Goal: Use online tool/utility: Use online tool/utility

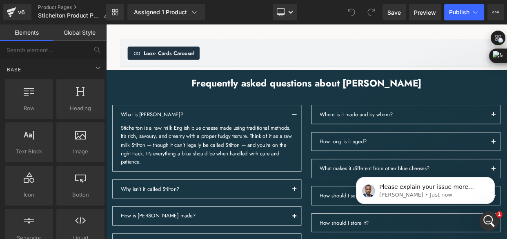
scroll to position [965, 0]
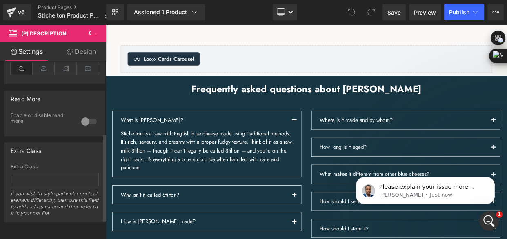
scroll to position [113, 0]
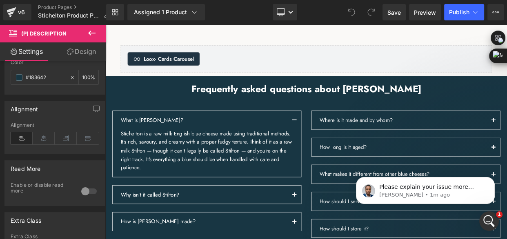
click at [83, 45] on link "Design" at bounding box center [81, 51] width 53 height 18
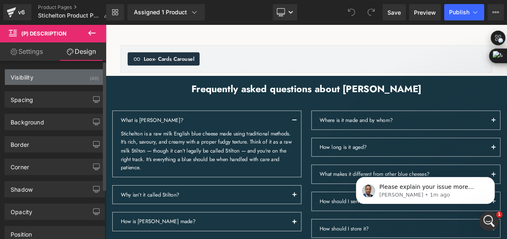
click at [60, 82] on div "Visibility (All)" at bounding box center [55, 77] width 100 height 16
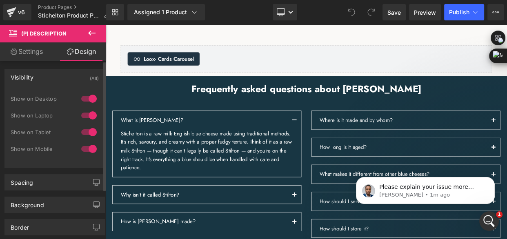
click at [60, 82] on div "Visibility (All)" at bounding box center [55, 77] width 100 height 16
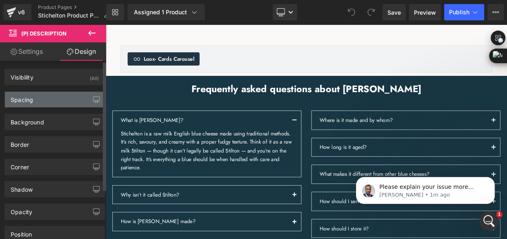
click at [58, 98] on div "Spacing" at bounding box center [55, 100] width 100 height 16
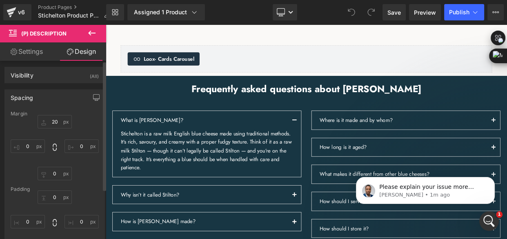
scroll to position [0, 0]
click at [58, 101] on div "Spacing" at bounding box center [55, 100] width 100 height 16
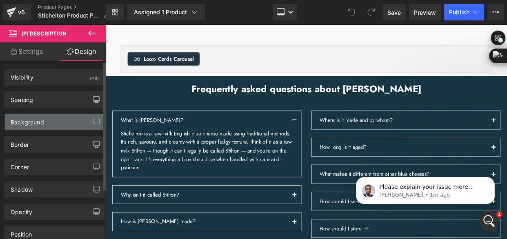
click at [56, 122] on div "Background" at bounding box center [55, 122] width 100 height 16
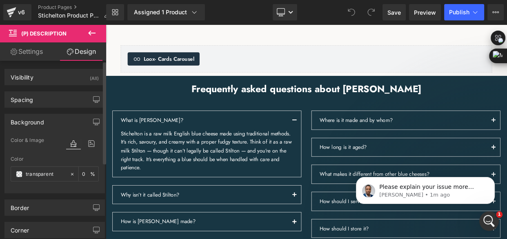
click at [57, 124] on div "Background" at bounding box center [55, 122] width 100 height 16
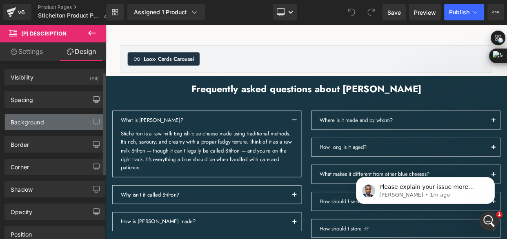
scroll to position [37, 0]
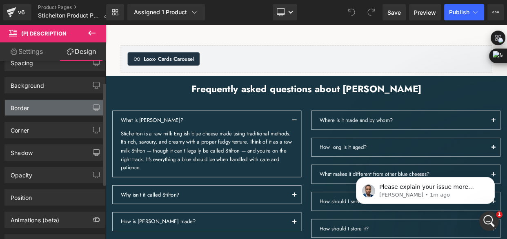
click at [57, 110] on div "Border" at bounding box center [55, 108] width 100 height 16
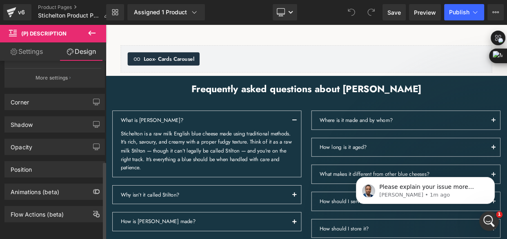
scroll to position [229, 0]
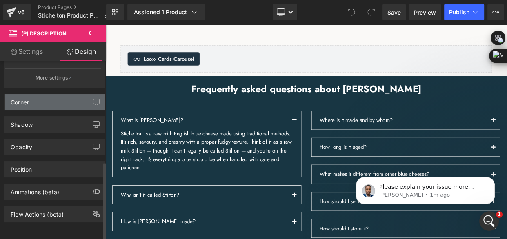
click at [54, 98] on div "Corner" at bounding box center [55, 102] width 100 height 16
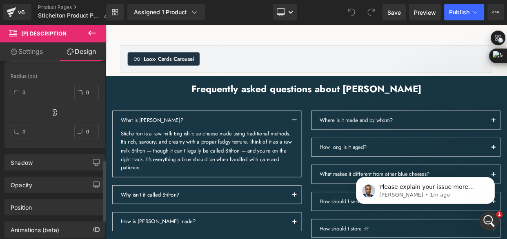
scroll to position [304, 0]
click at [42, 162] on div "Shadow" at bounding box center [55, 162] width 100 height 16
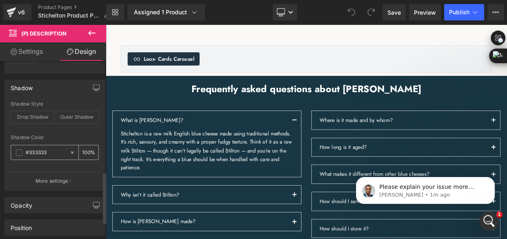
scroll to position [415, 0]
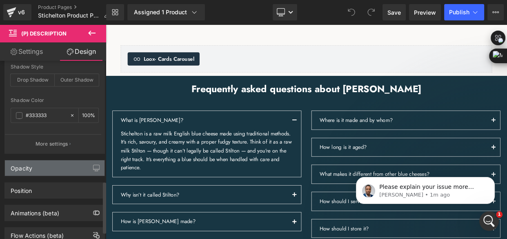
click at [45, 165] on div "Opacity" at bounding box center [55, 168] width 100 height 16
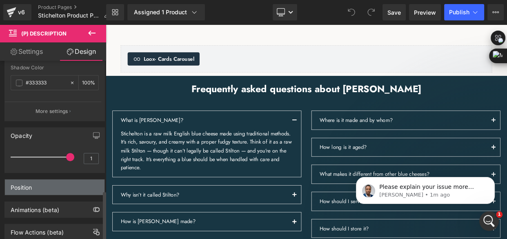
scroll to position [469, 0]
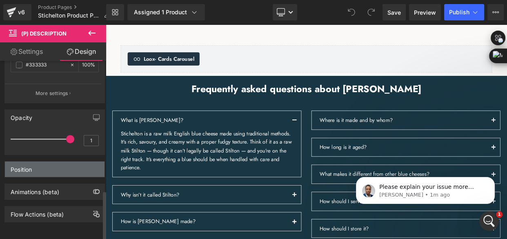
click at [43, 162] on div "Position" at bounding box center [55, 170] width 100 height 16
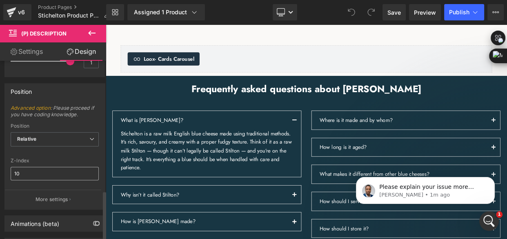
scroll to position [579, 0]
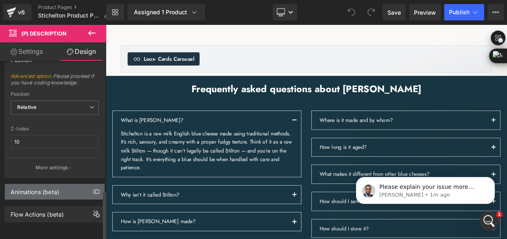
click at [40, 188] on div "Animations (beta)" at bounding box center [35, 189] width 49 height 11
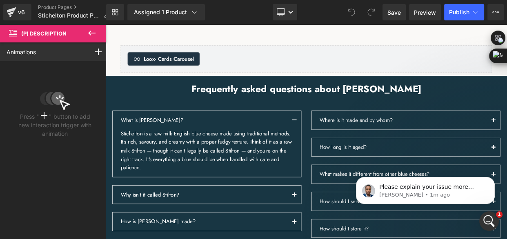
click at [93, 36] on icon at bounding box center [92, 33] width 10 height 10
type input "100"
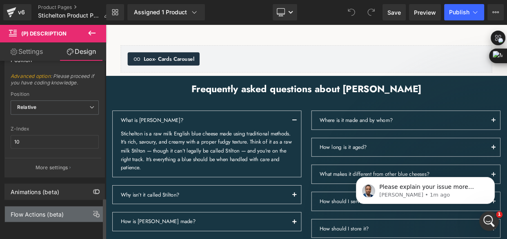
click at [48, 213] on div "Flow Actions (beta)" at bounding box center [55, 215] width 100 height 16
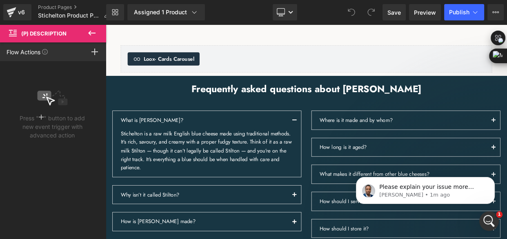
click at [97, 32] on button at bounding box center [92, 33] width 29 height 18
type input "100"
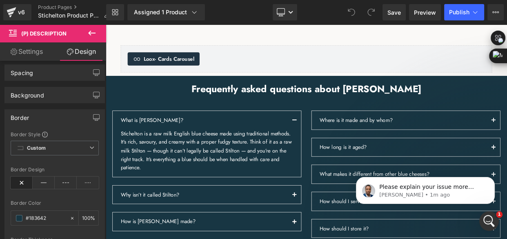
scroll to position [0, 0]
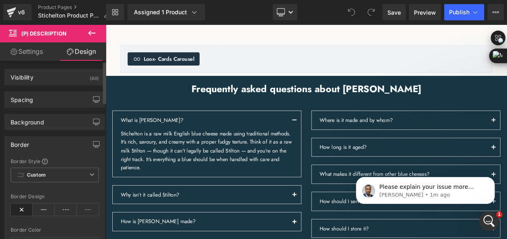
click at [61, 142] on div "Border" at bounding box center [55, 145] width 100 height 16
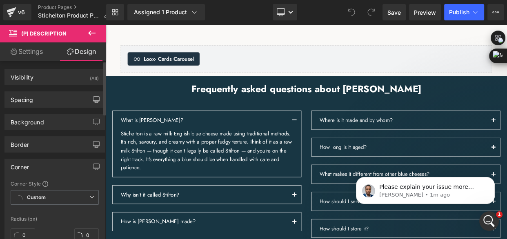
click at [61, 167] on div "Corner" at bounding box center [55, 167] width 100 height 16
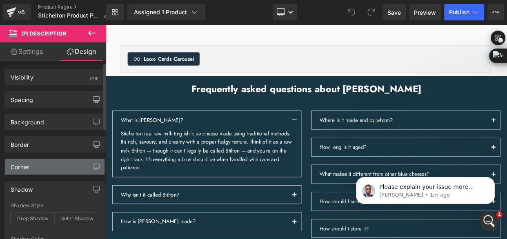
scroll to position [37, 0]
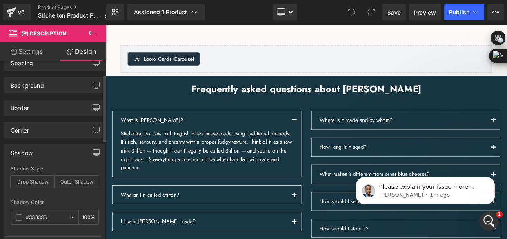
click at [61, 145] on div "Shadow" at bounding box center [55, 153] width 100 height 16
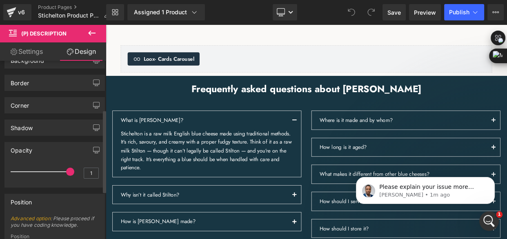
scroll to position [111, 0]
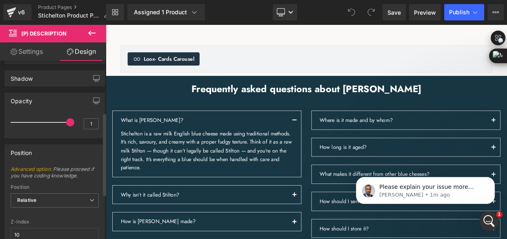
click at [61, 104] on div "Opacity" at bounding box center [55, 101] width 100 height 16
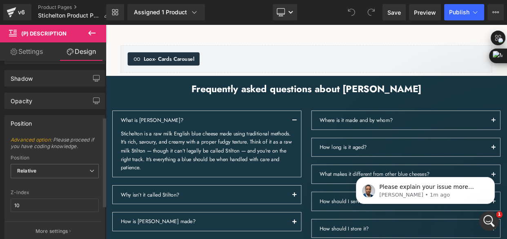
click at [54, 120] on div "Position" at bounding box center [55, 124] width 100 height 16
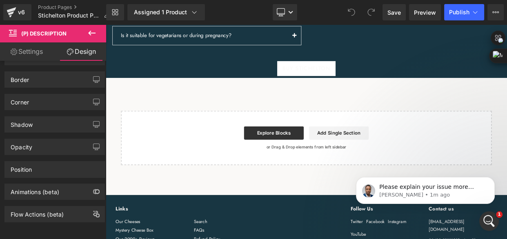
scroll to position [1336, 0]
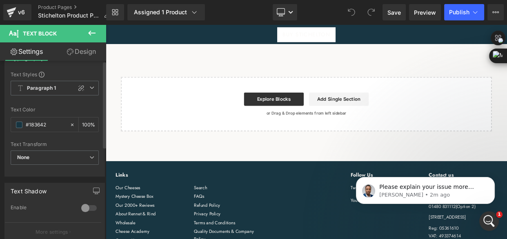
scroll to position [0, 0]
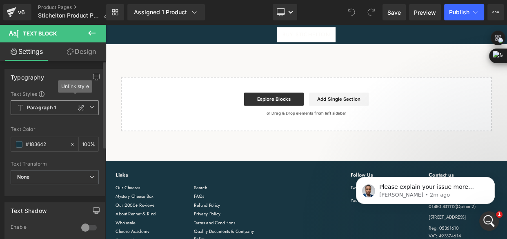
click at [91, 105] on icon at bounding box center [91, 107] width 5 height 5
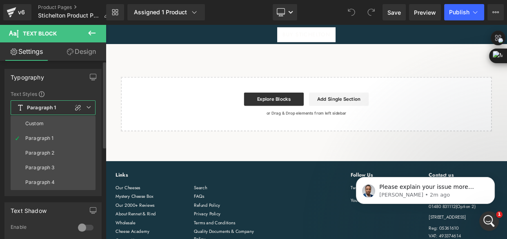
click at [91, 105] on icon at bounding box center [88, 107] width 5 height 5
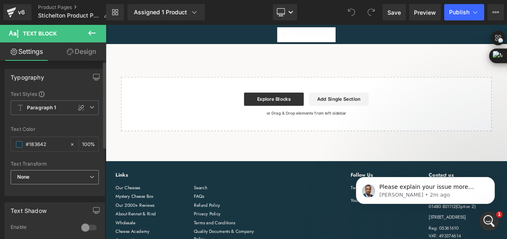
click at [54, 176] on span "None" at bounding box center [55, 177] width 88 height 14
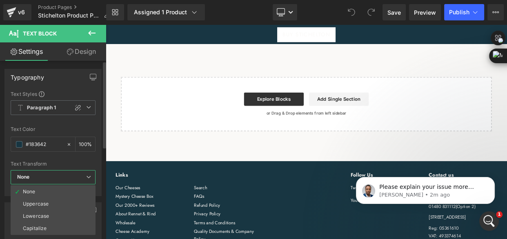
click at [54, 176] on span "None" at bounding box center [53, 177] width 85 height 14
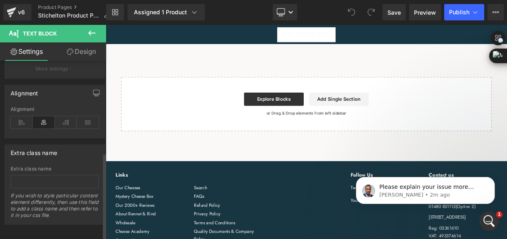
scroll to position [189, 0]
click at [87, 52] on link "Design" at bounding box center [81, 51] width 53 height 18
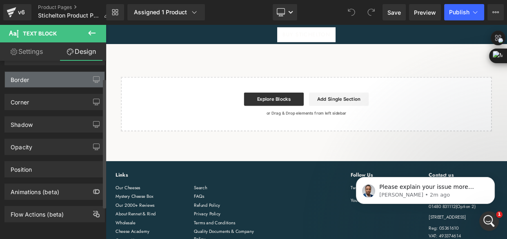
scroll to position [0, 0]
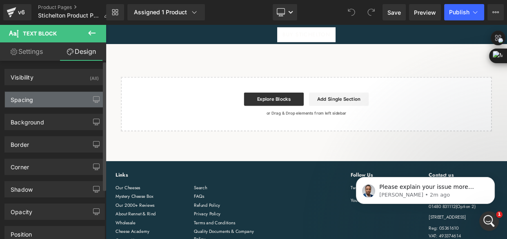
click at [55, 106] on div "Spacing" at bounding box center [55, 100] width 100 height 16
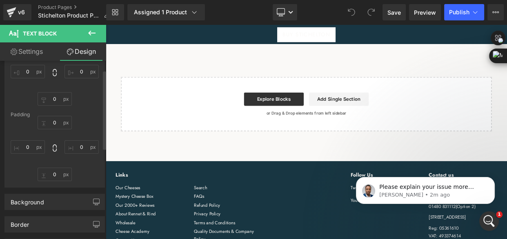
scroll to position [111, 0]
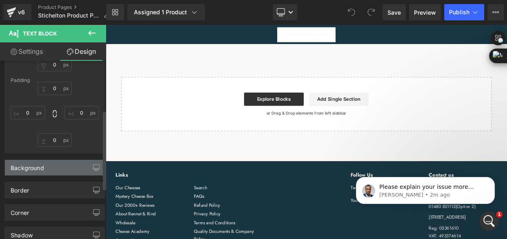
click at [60, 171] on div "Background" at bounding box center [55, 168] width 100 height 16
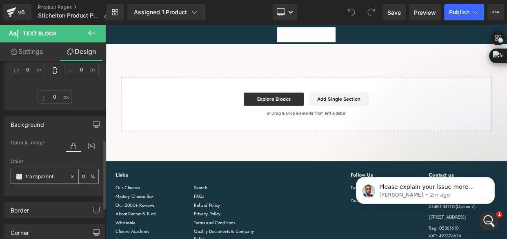
scroll to position [222, 0]
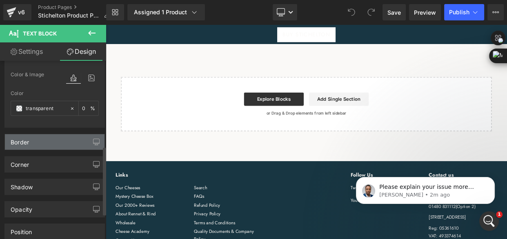
click at [56, 144] on div "Border" at bounding box center [55, 142] width 100 height 16
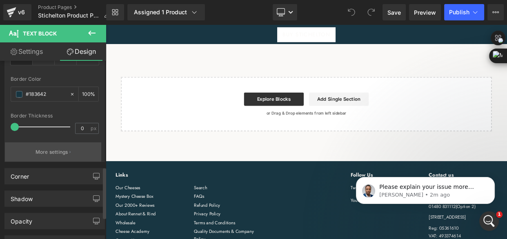
scroll to position [445, 0]
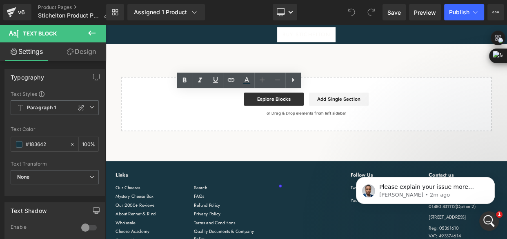
drag, startPoint x: 220, startPoint y: 111, endPoint x: 327, endPoint y: 222, distance: 153.6
click at [259, 80] on icon at bounding box center [262, 80] width 10 height 10
click at [277, 82] on icon at bounding box center [278, 80] width 10 height 10
click at [292, 83] on icon at bounding box center [293, 80] width 10 height 10
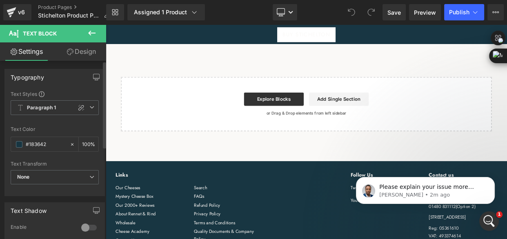
scroll to position [0, 0]
click at [91, 58] on link "Design" at bounding box center [81, 51] width 53 height 18
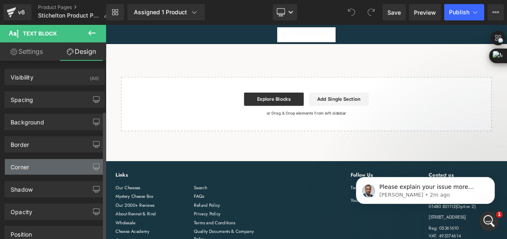
scroll to position [69, 0]
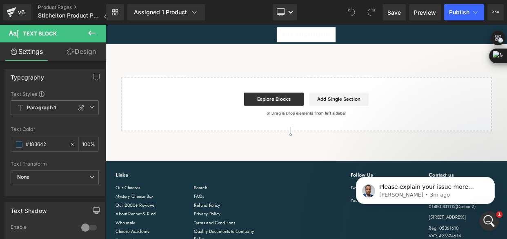
click at [81, 56] on link "Design" at bounding box center [81, 51] width 53 height 18
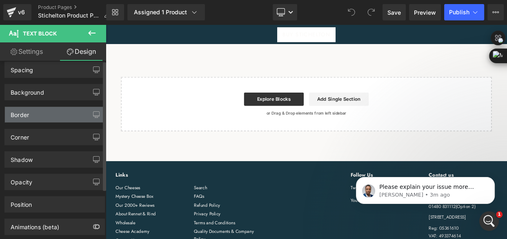
scroll to position [0, 0]
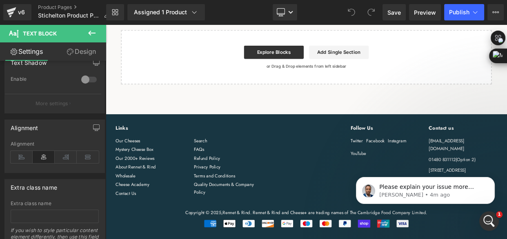
scroll to position [1855, 0]
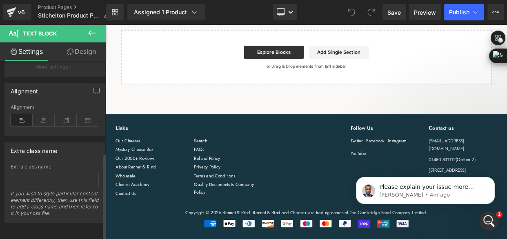
scroll to position [0, 0]
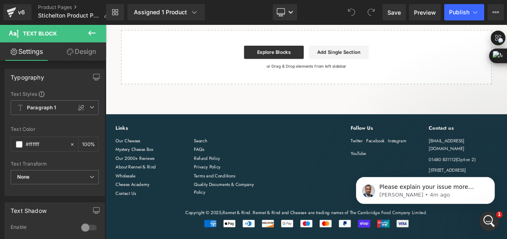
click at [87, 52] on link "Design" at bounding box center [81, 51] width 53 height 18
